Goal: Task Accomplishment & Management: Use online tool/utility

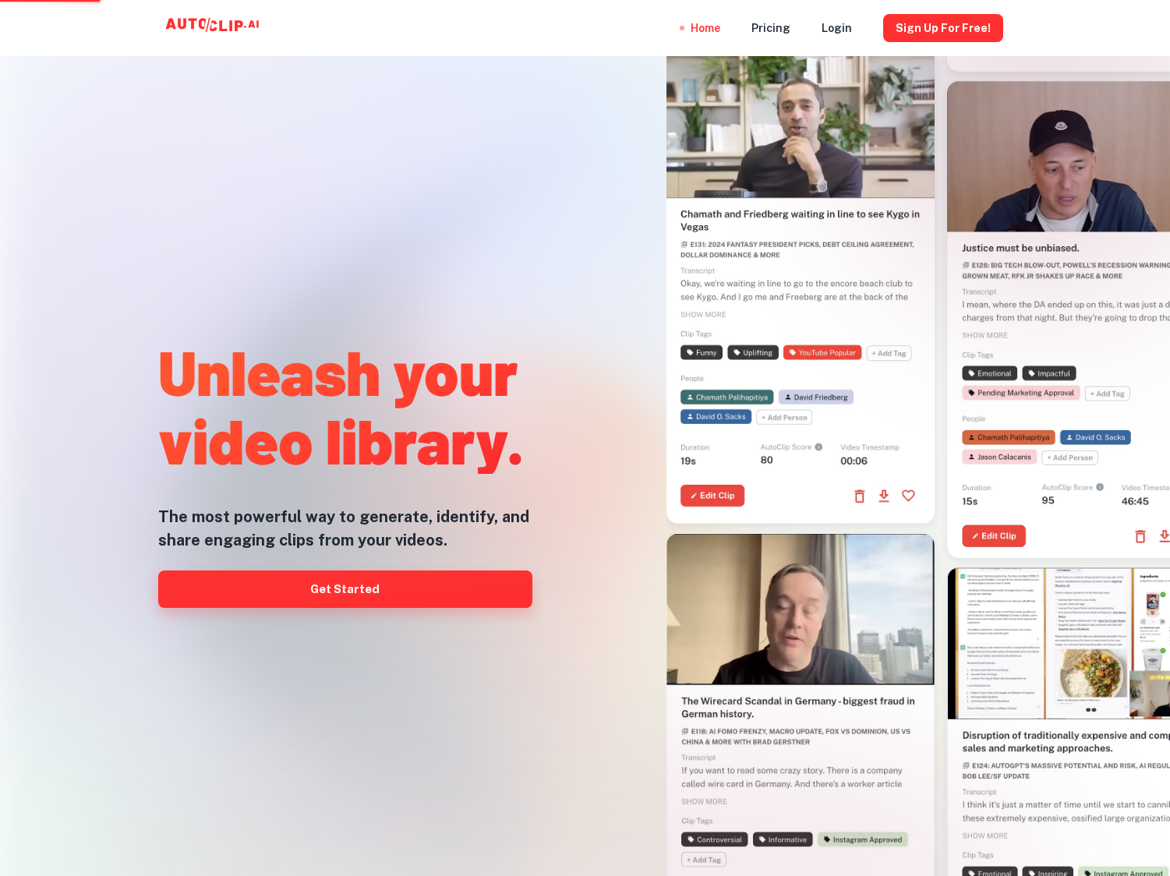
click at [330, 596] on link "Get Started" at bounding box center [345, 589] width 374 height 37
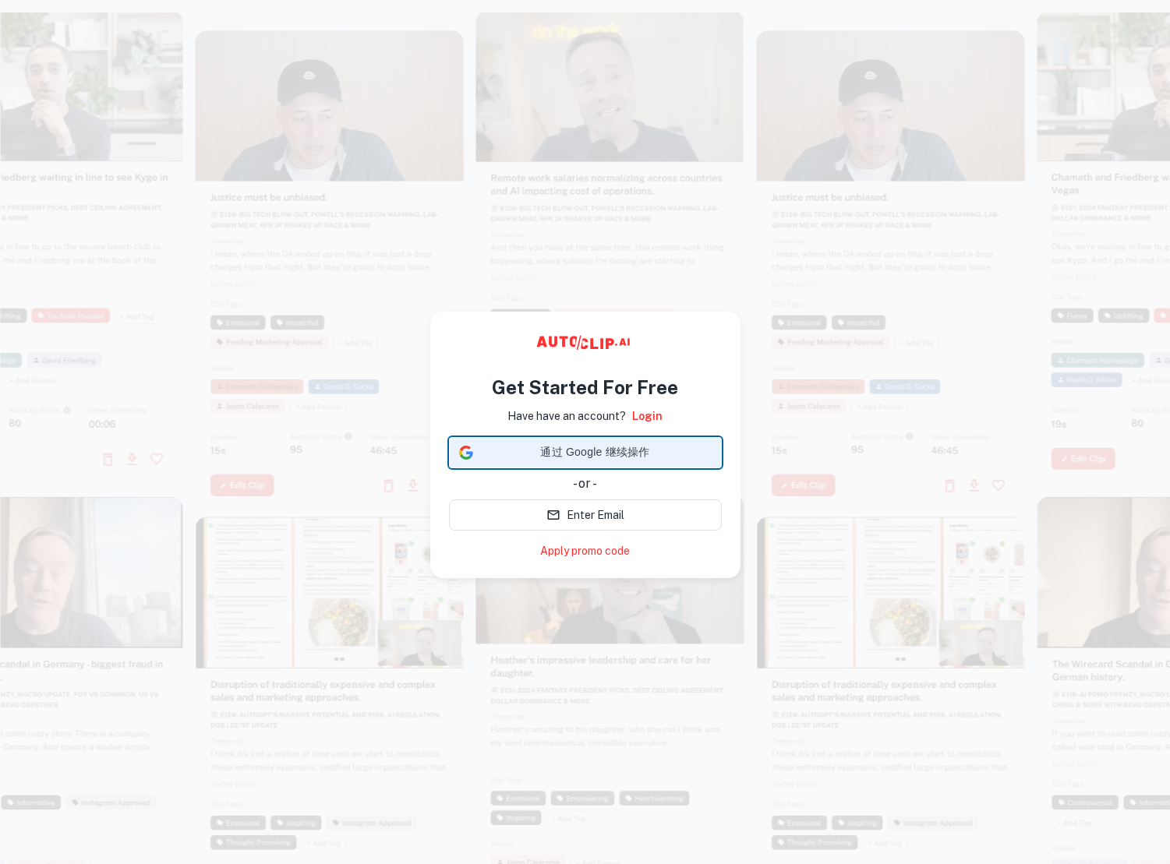
click at [569, 447] on span "通过 Google 继续操作" at bounding box center [595, 452] width 232 height 16
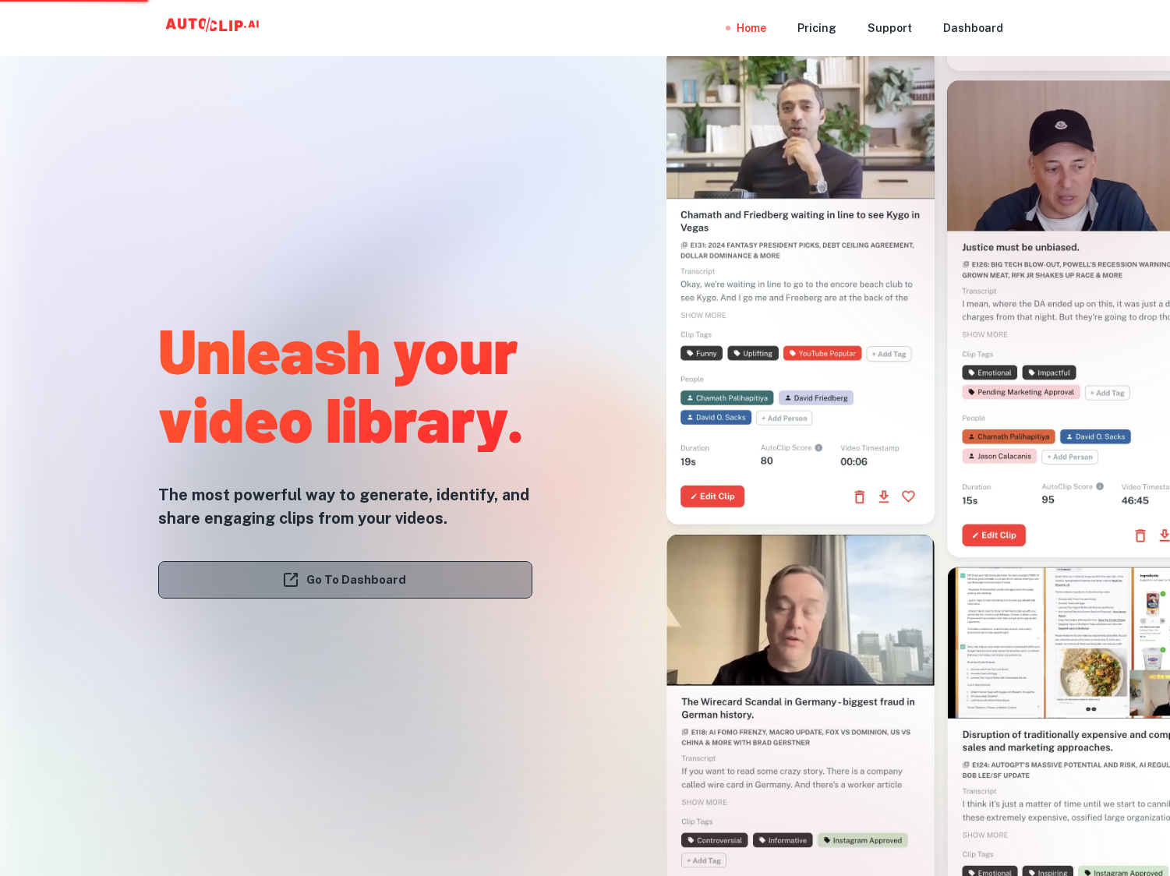
click at [339, 567] on link "Go To Dashboard" at bounding box center [345, 579] width 374 height 37
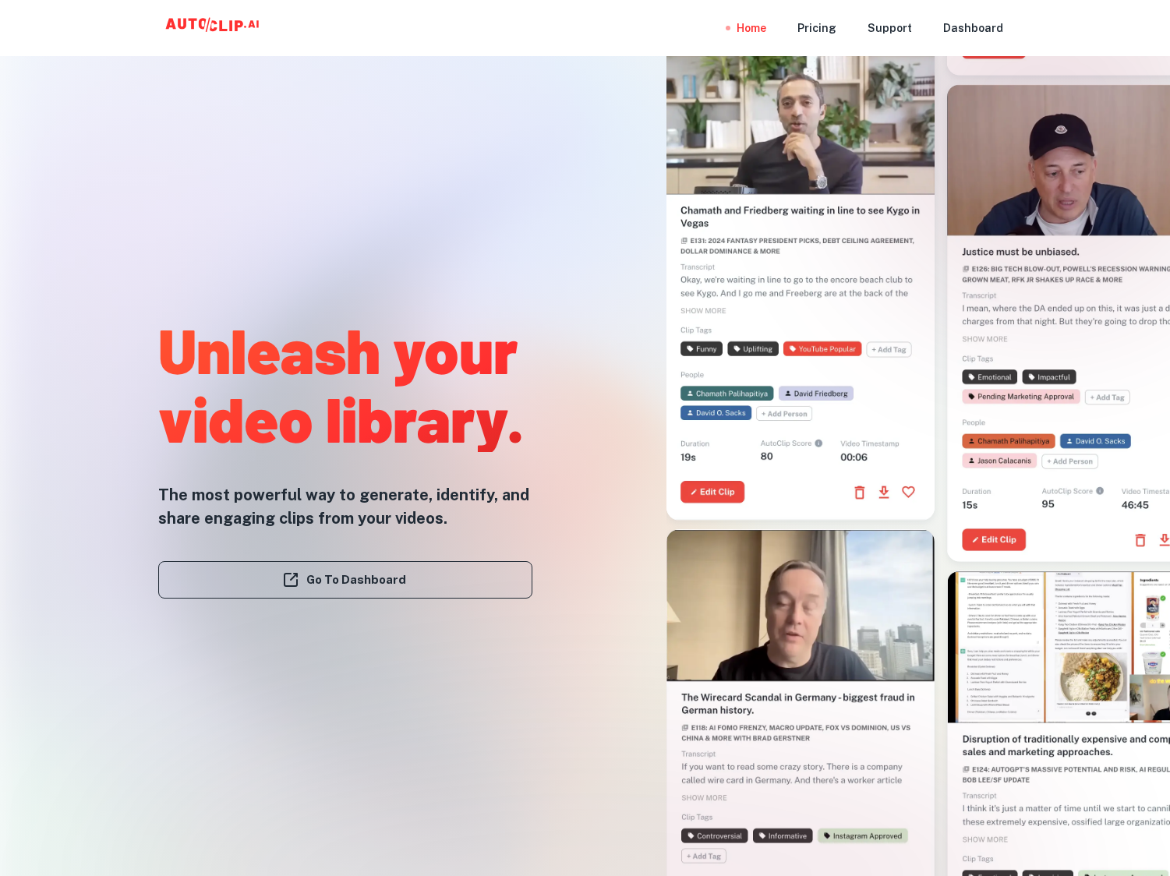
click at [348, 588] on link "Go To Dashboard" at bounding box center [345, 579] width 374 height 37
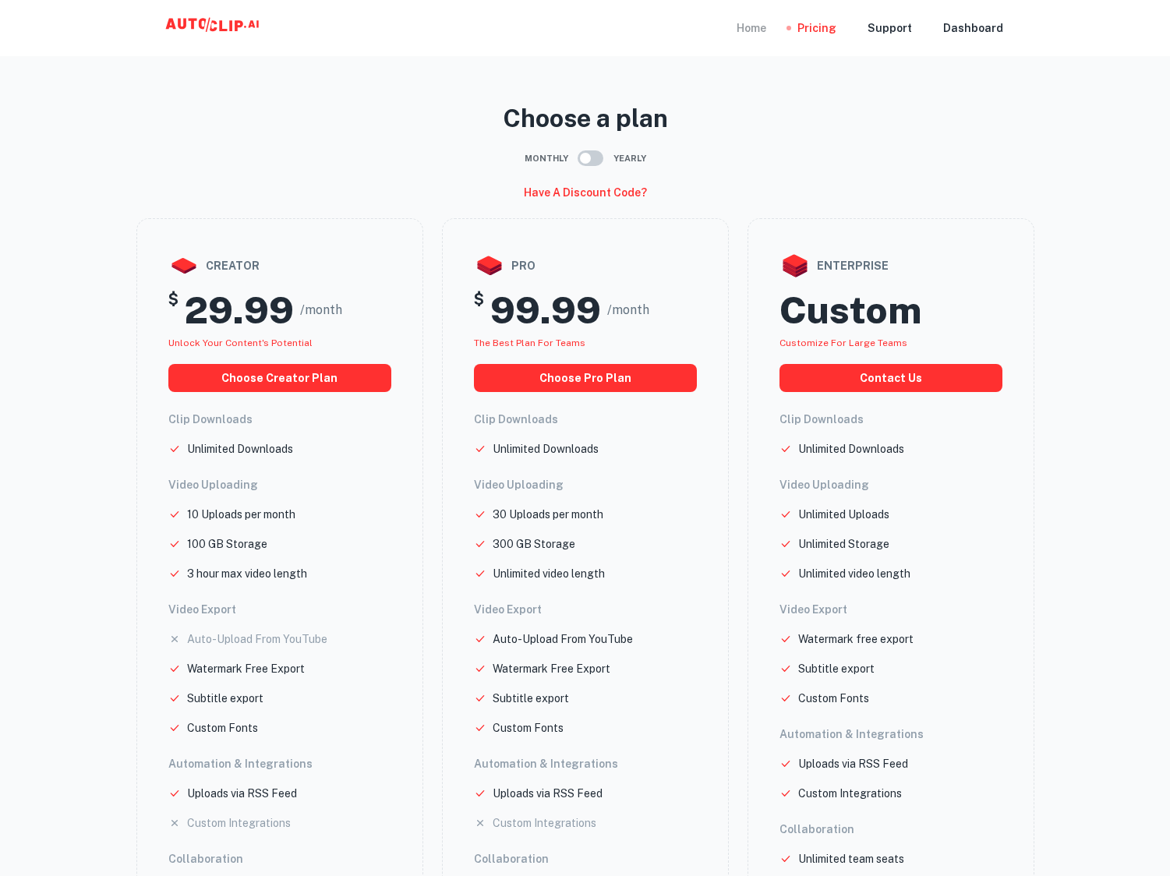
click at [762, 26] on div "Home" at bounding box center [752, 28] width 30 height 56
